Goal: Information Seeking & Learning: Learn about a topic

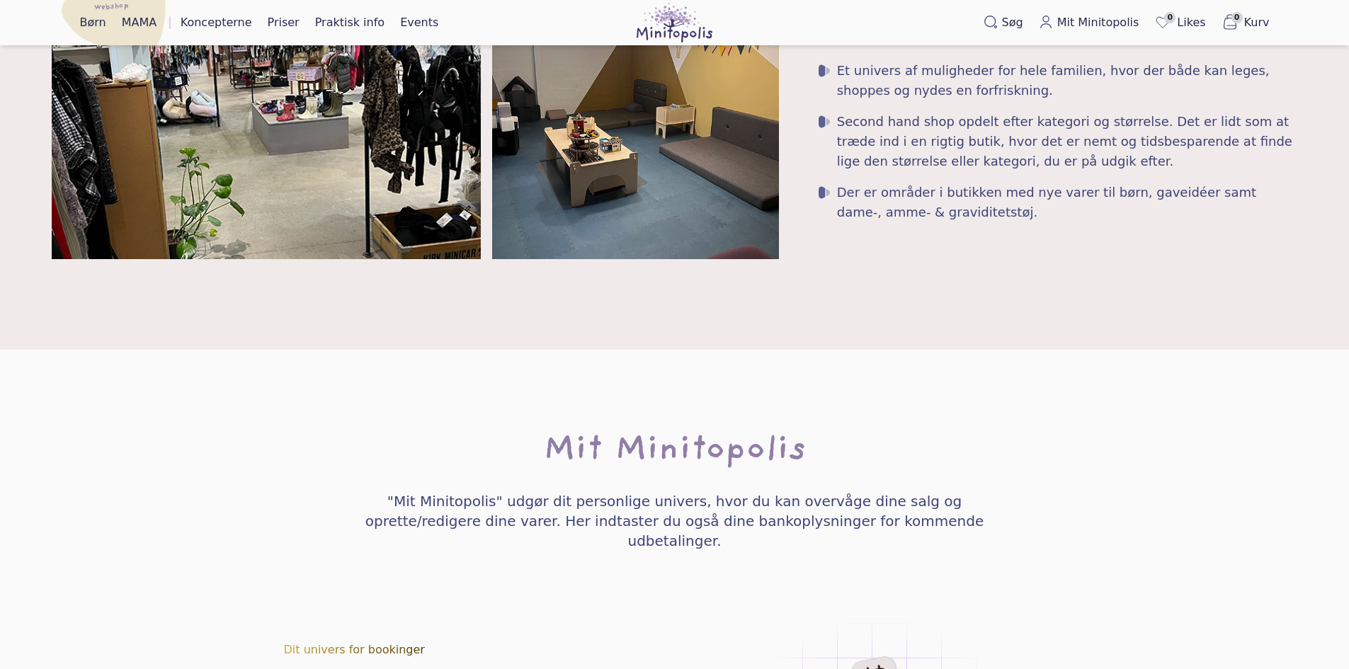
scroll to position [2006, 0]
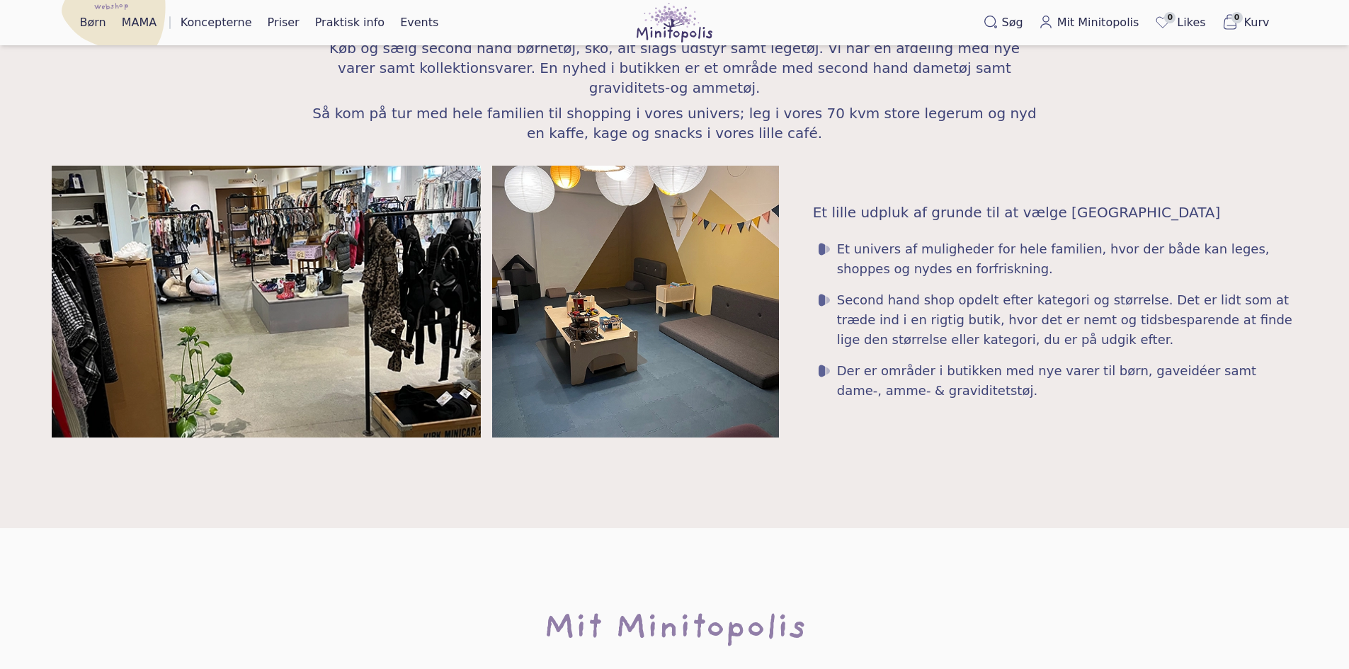
click at [400, 229] on img at bounding box center [267, 302] width 430 height 272
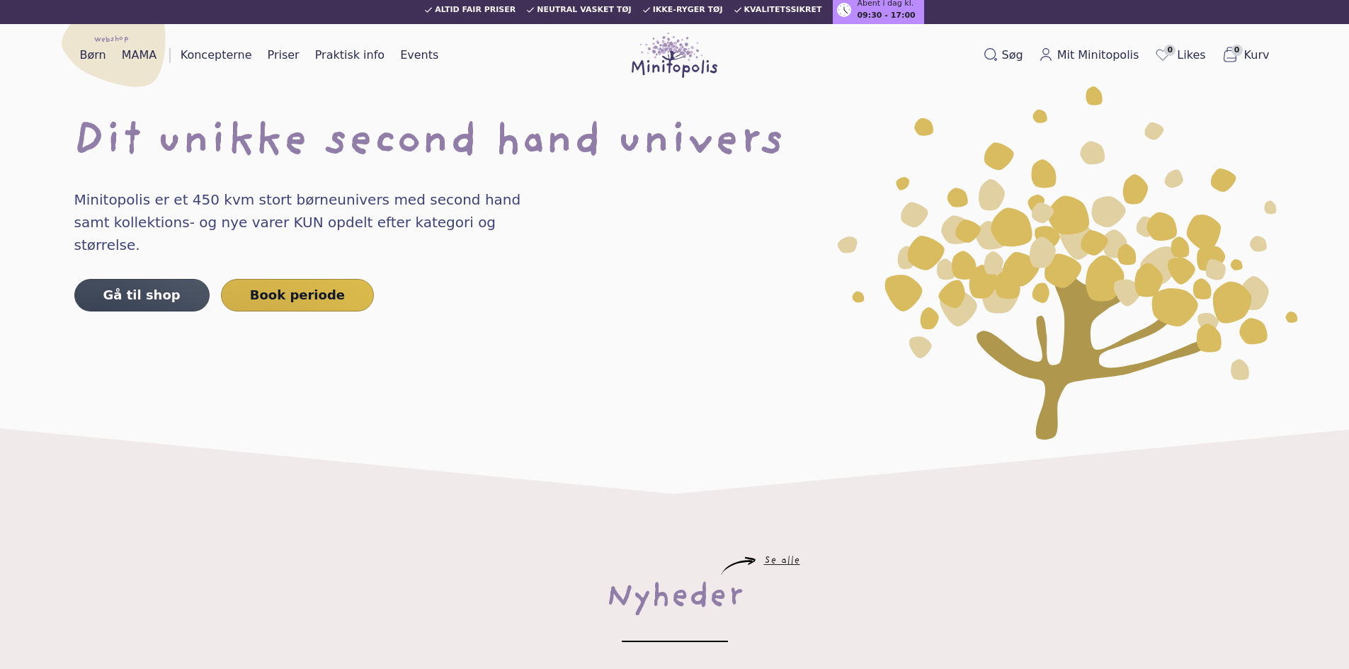
scroll to position [0, 0]
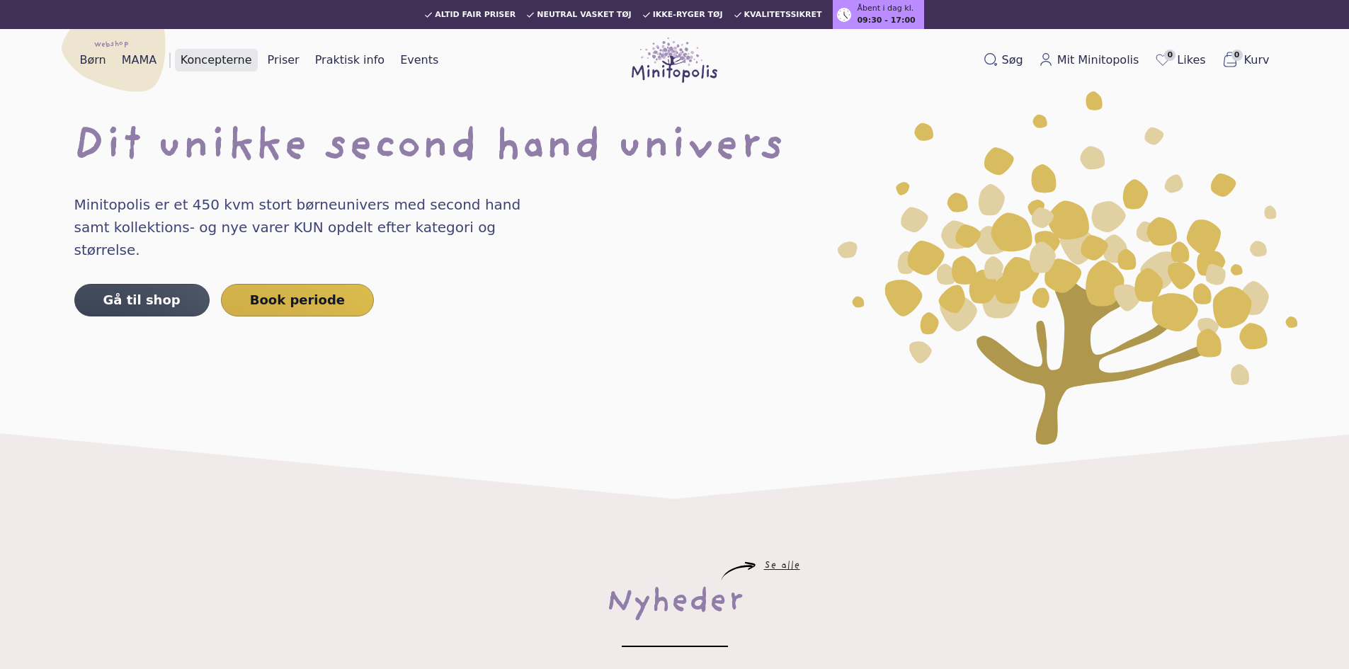
click at [202, 67] on link "Koncepterne" at bounding box center [216, 60] width 83 height 23
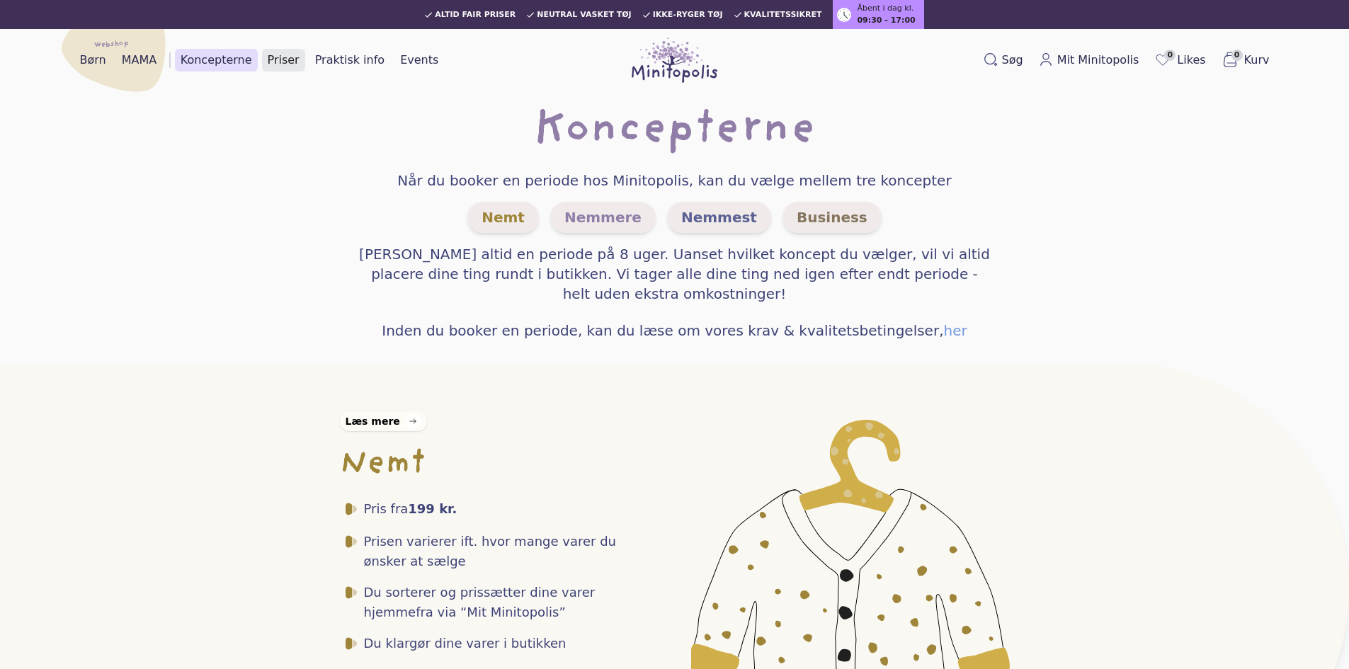
click at [281, 62] on link "Priser" at bounding box center [283, 60] width 43 height 23
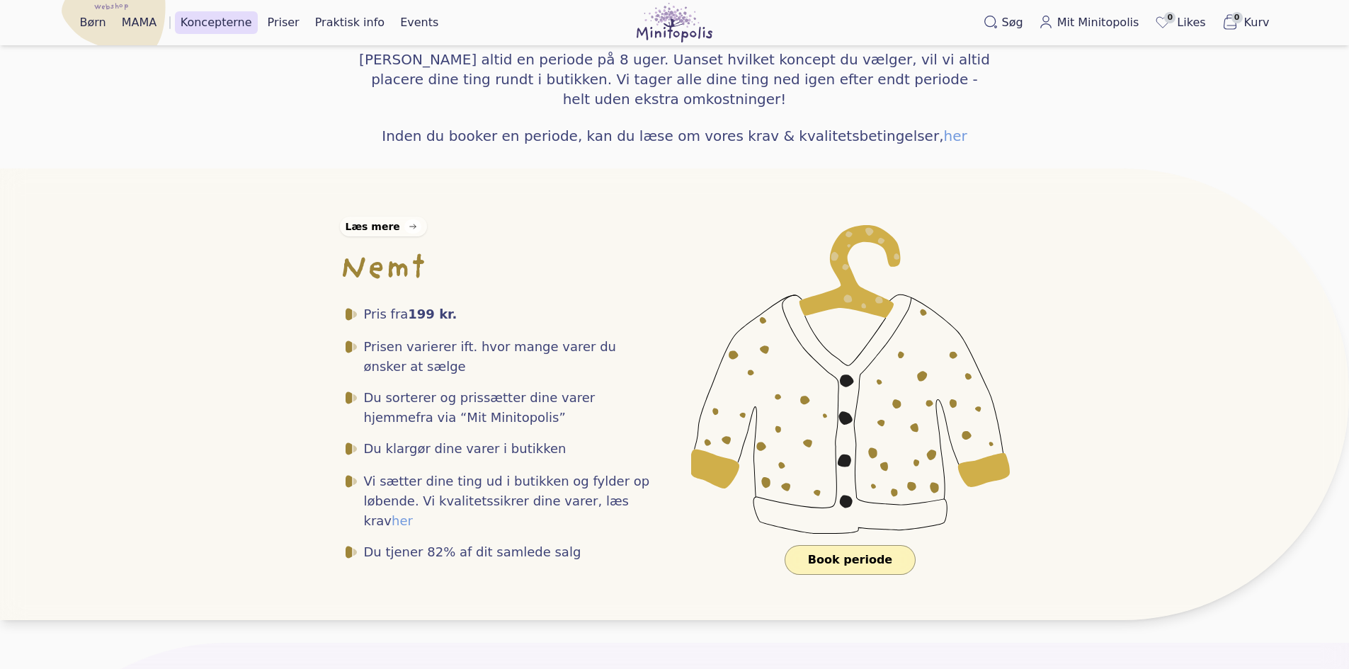
scroll to position [142, 0]
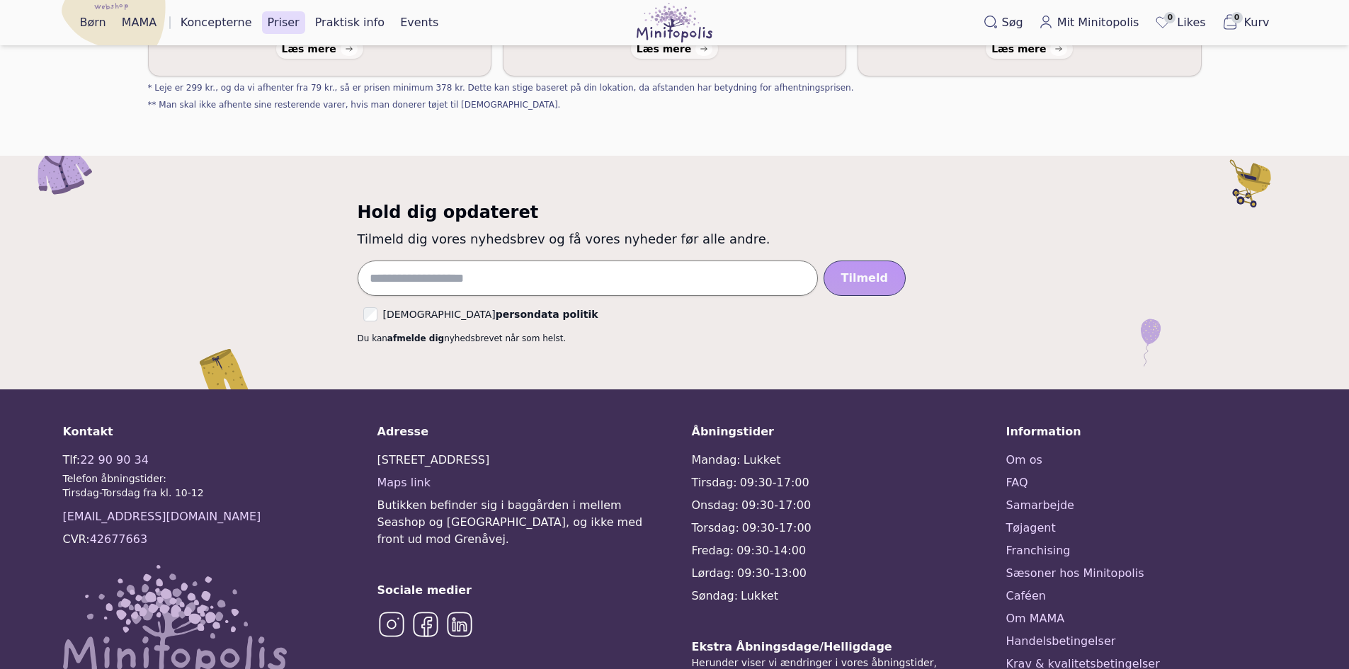
scroll to position [676, 0]
